Goal: Information Seeking & Learning: Learn about a topic

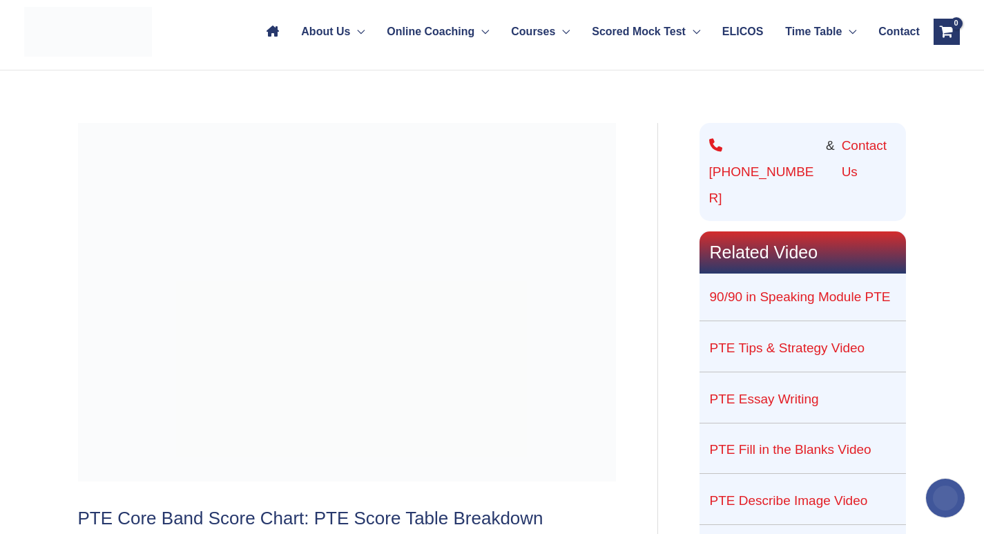
scroll to position [138, 0]
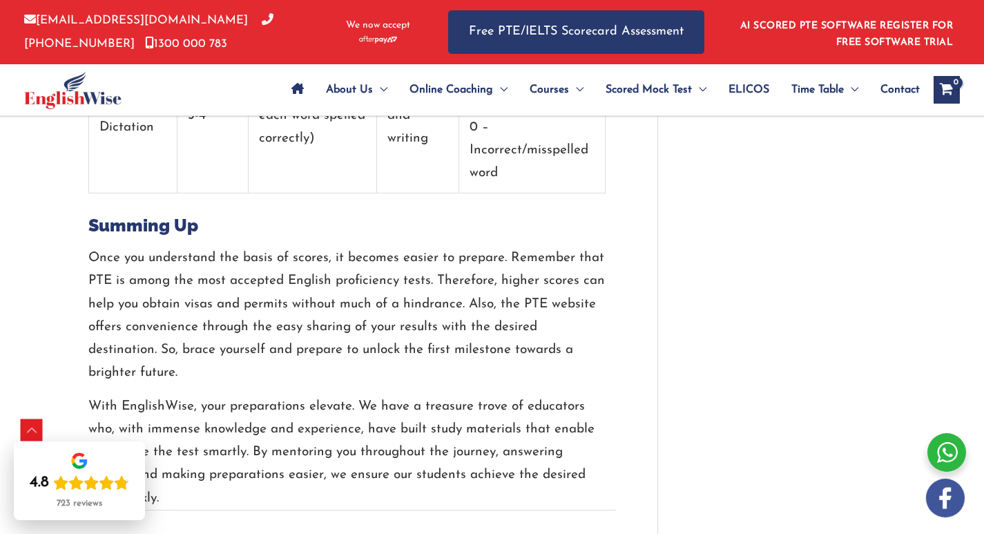
scroll to position [9530, 0]
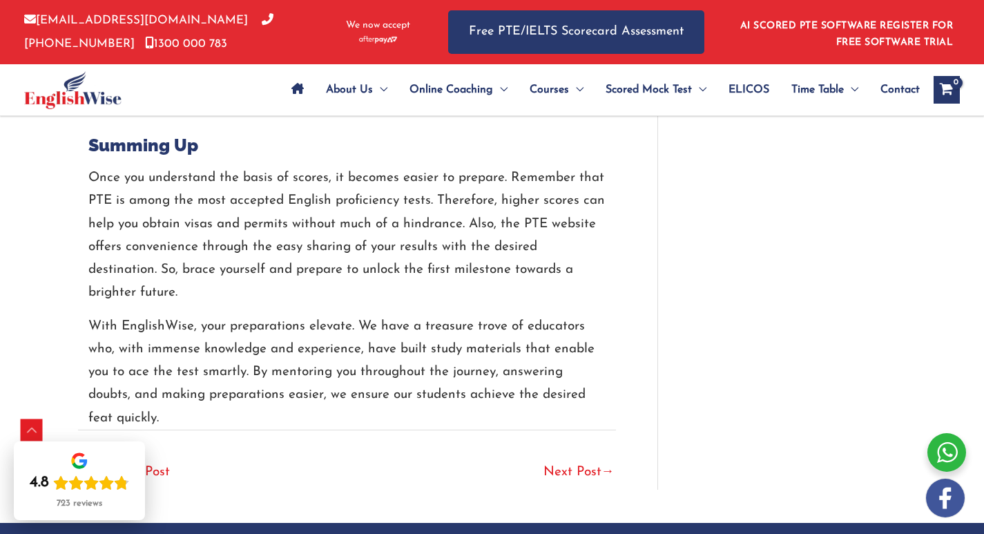
click at [582, 458] on link "Next Post →" at bounding box center [579, 473] width 71 height 30
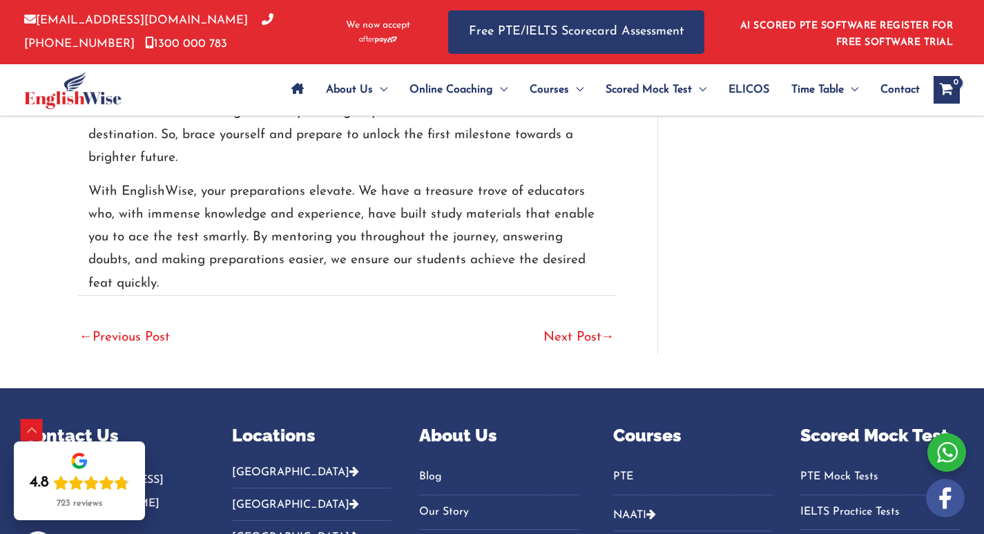
scroll to position [9669, 0]
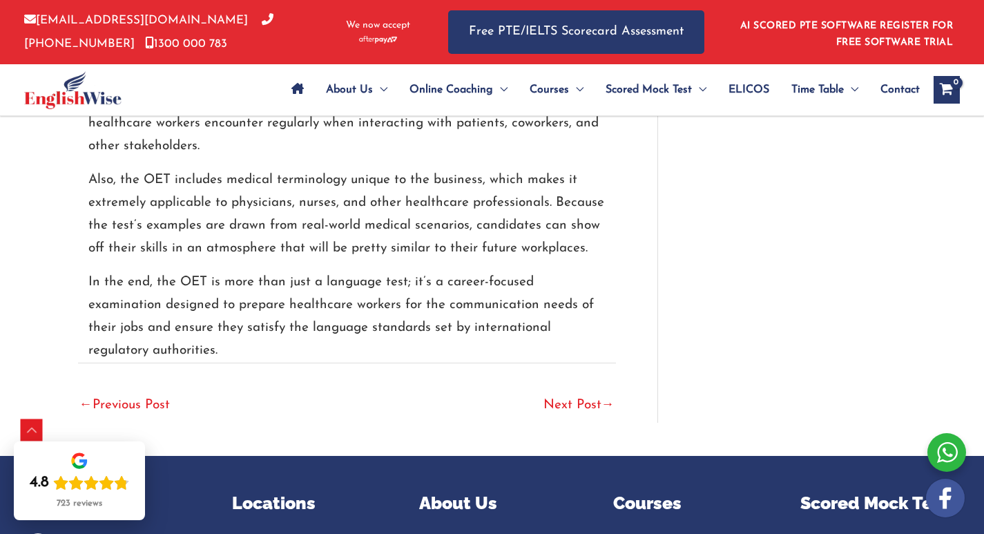
scroll to position [2949, 0]
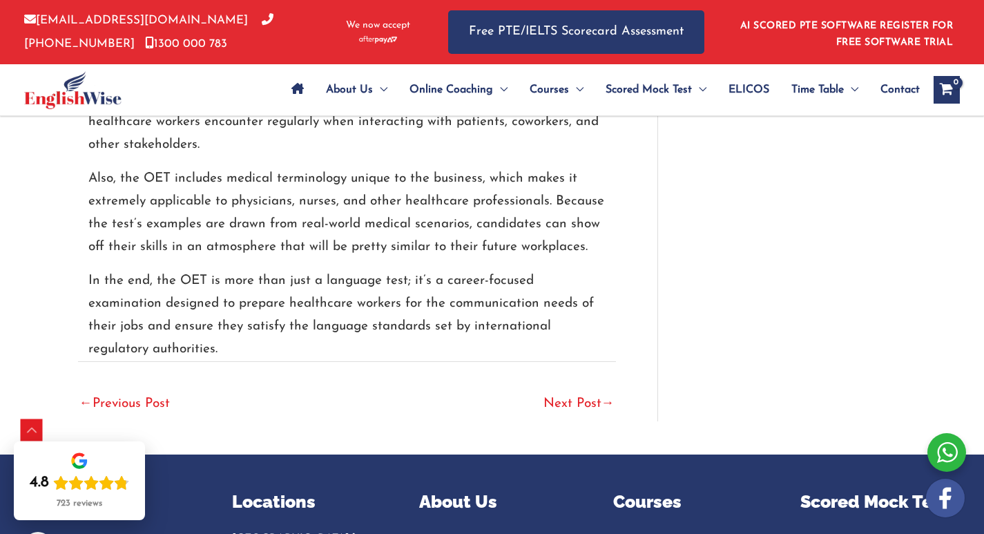
click at [568, 405] on link "Next Post →" at bounding box center [579, 405] width 71 height 30
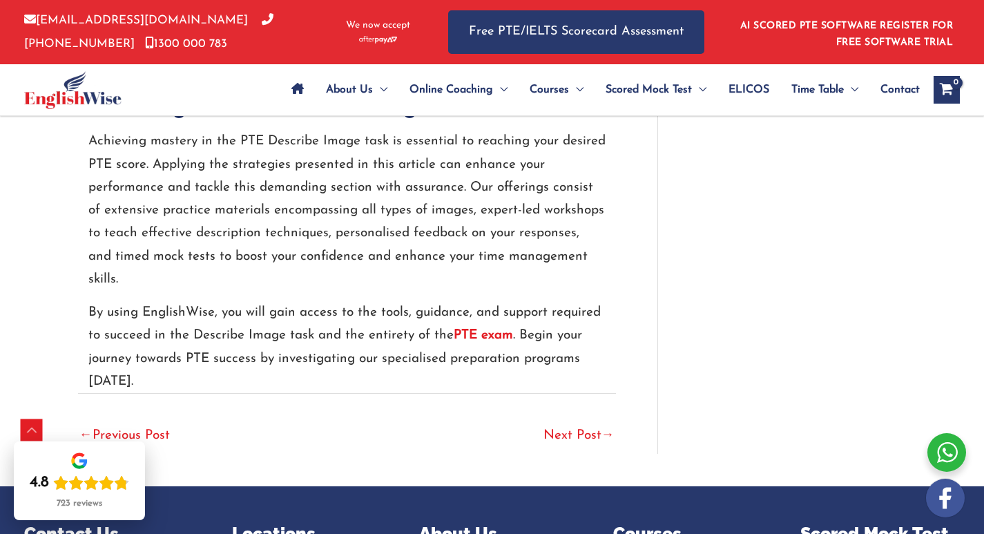
scroll to position [3453, 0]
